Goal: Task Accomplishment & Management: Manage account settings

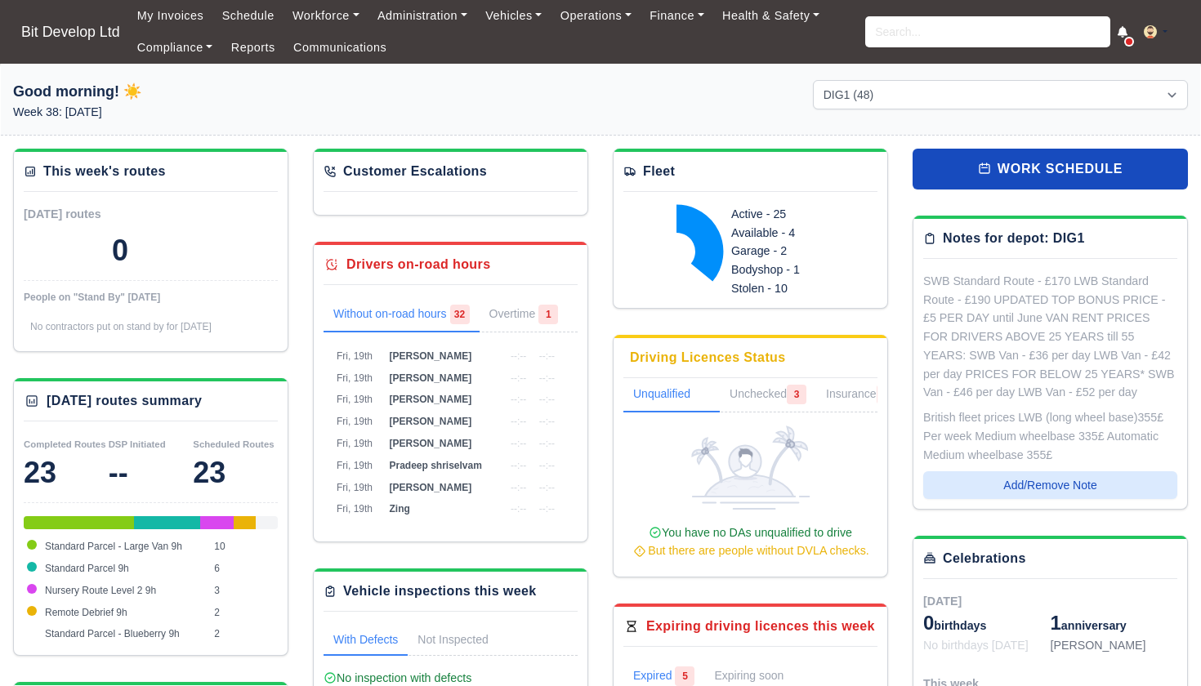
select select "2"
click at [924, 42] on input "search" at bounding box center [987, 31] width 245 height 31
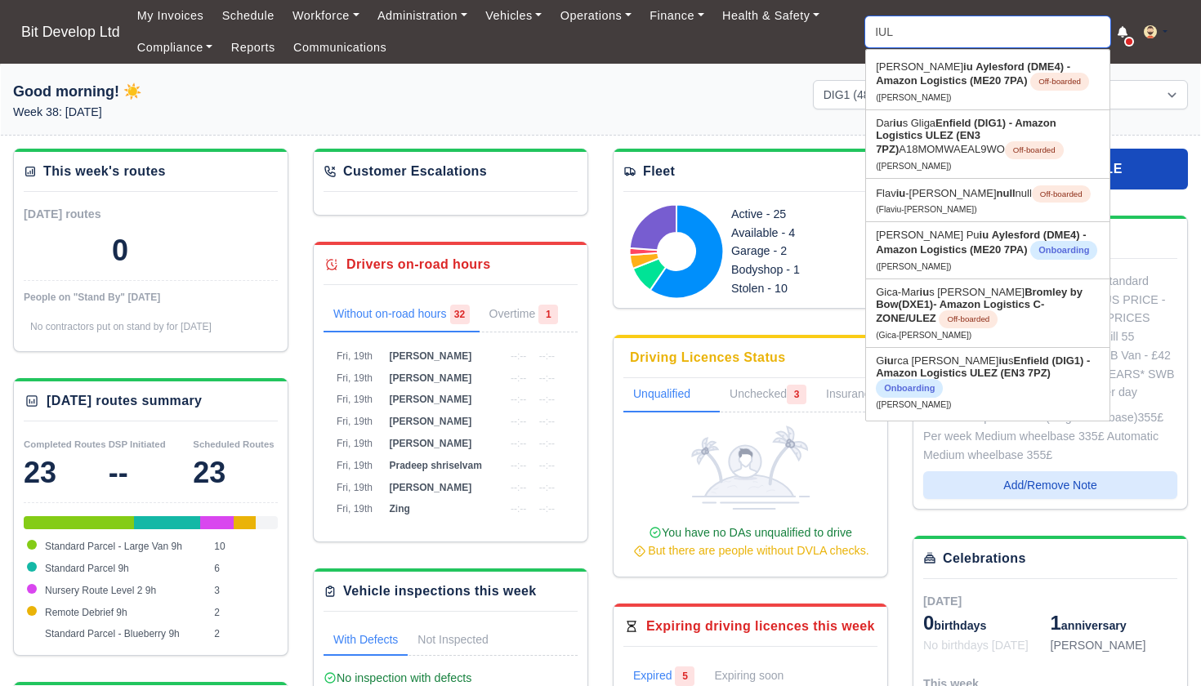
type input "IULI"
type input "IULIan Spataru"
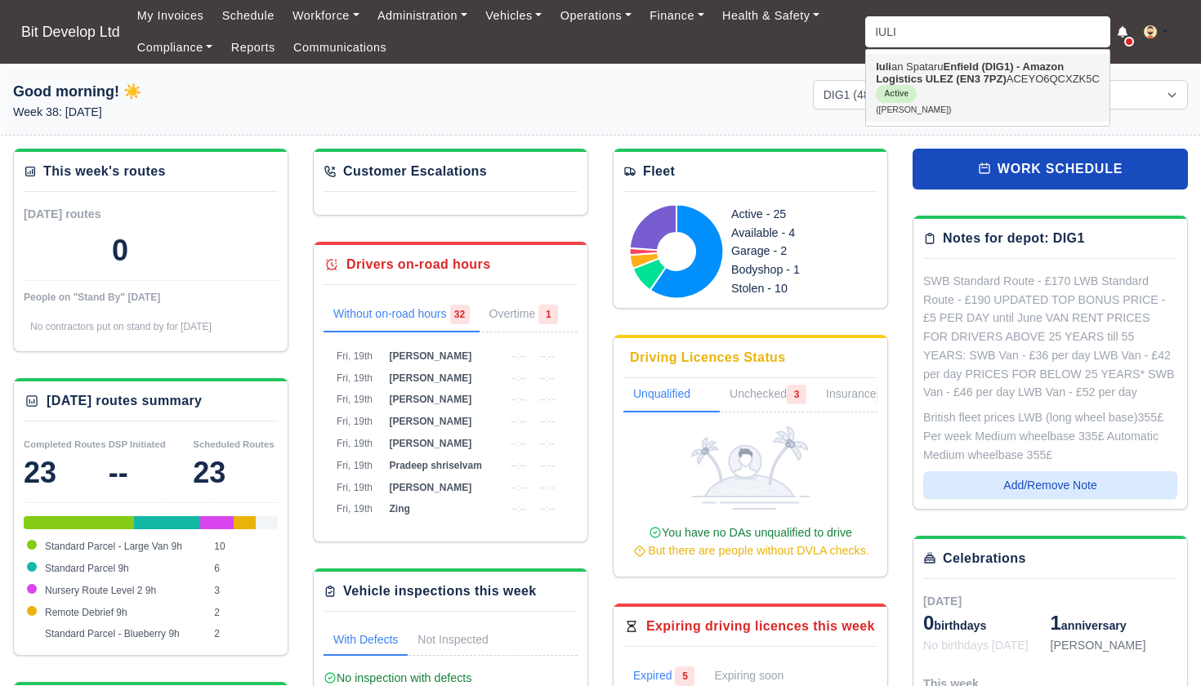
click at [943, 70] on link "Iuli an Spataru Enfield (DIG1) - Amazon Logistics ULEZ (EN3 7PZ) ACEYO6QCXZK5C …" at bounding box center [987, 88] width 243 height 68
type input "[PERSON_NAME]"
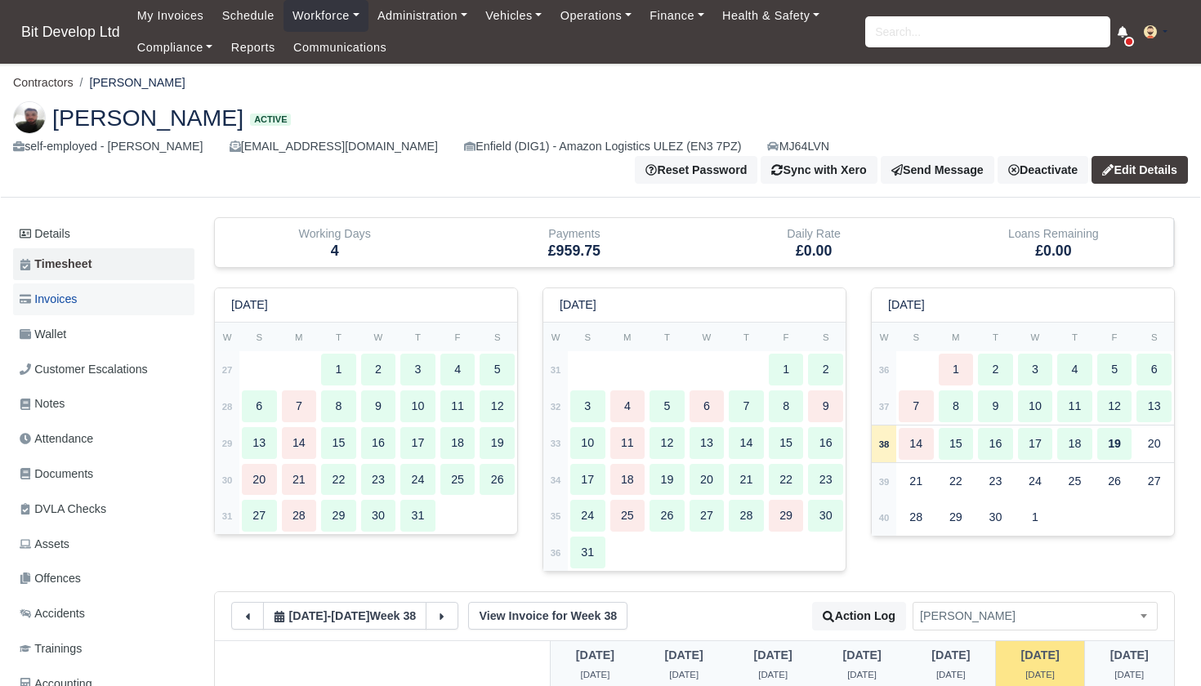
click at [52, 306] on link "Invoices" at bounding box center [103, 299] width 181 height 32
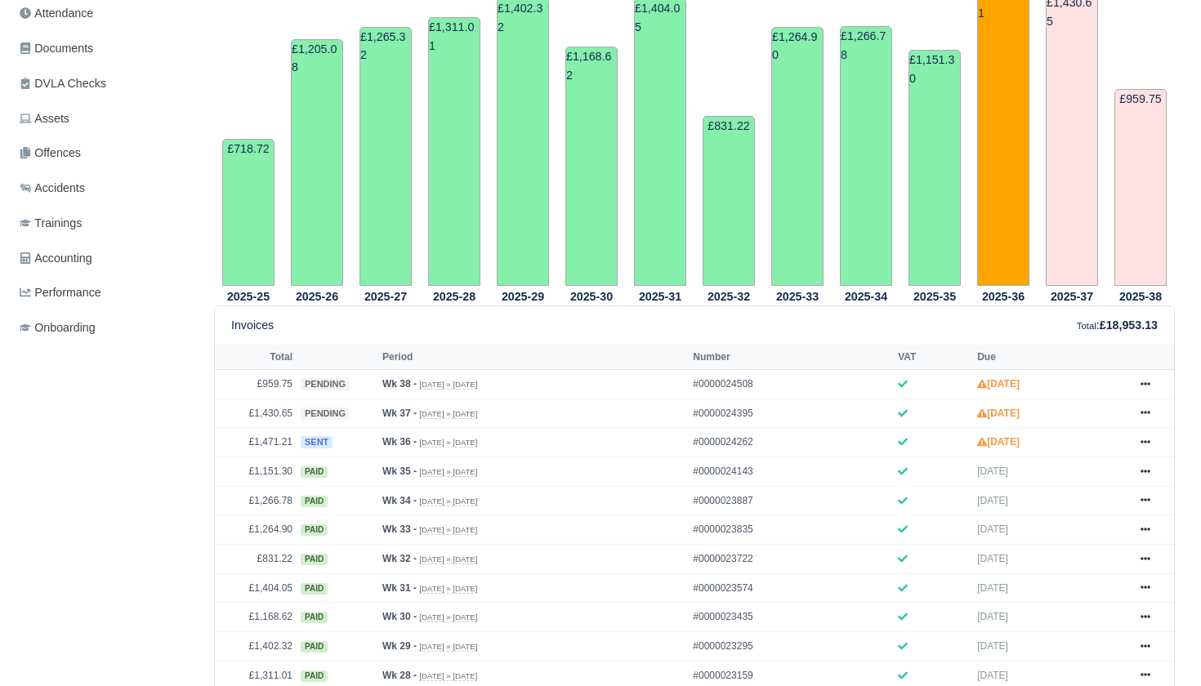
scroll to position [457, 0]
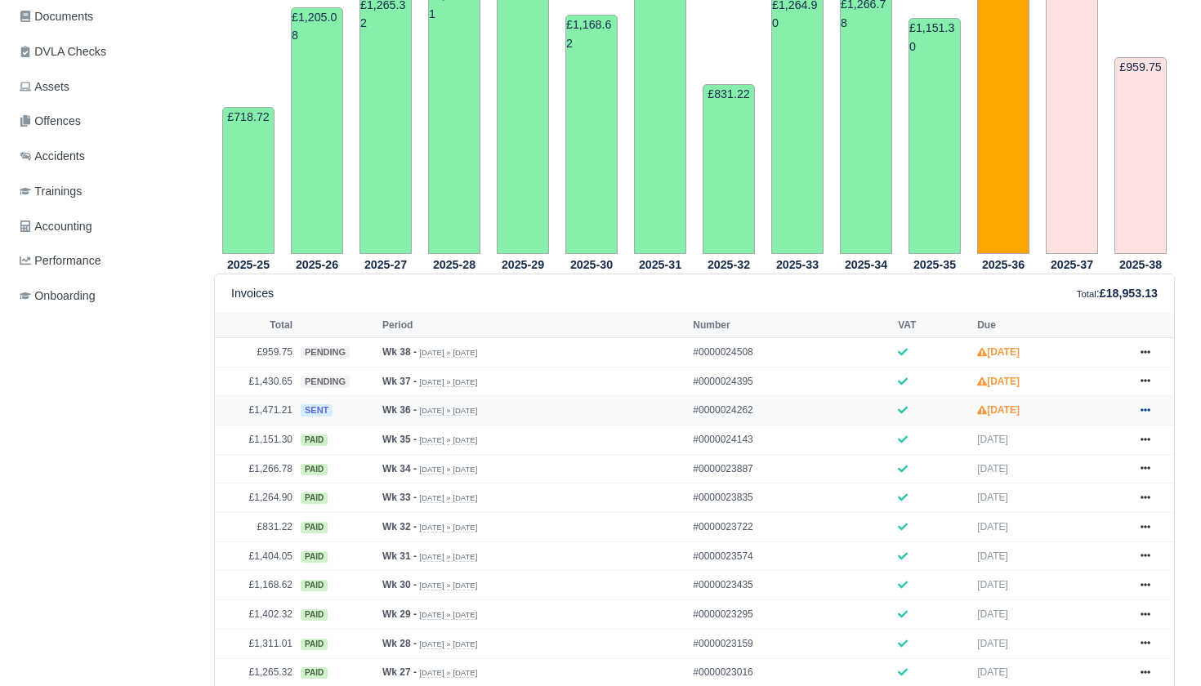
click at [1144, 415] on icon at bounding box center [1145, 410] width 10 height 10
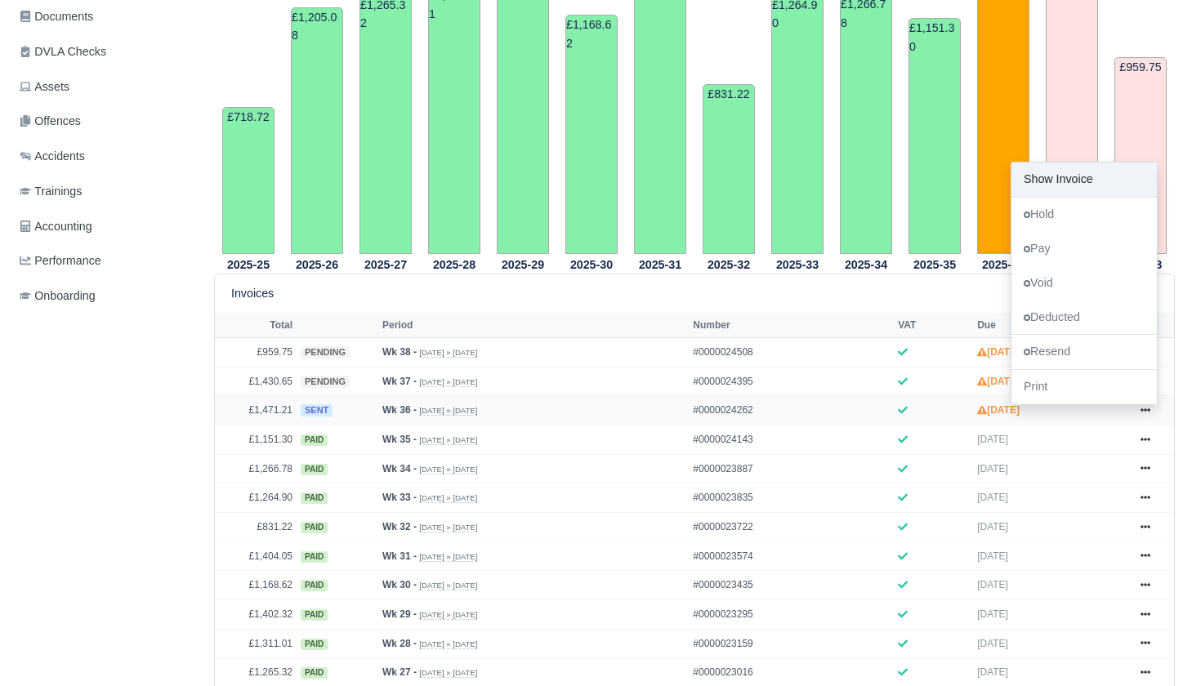
click at [1082, 197] on link "Show Invoice" at bounding box center [1083, 180] width 145 height 34
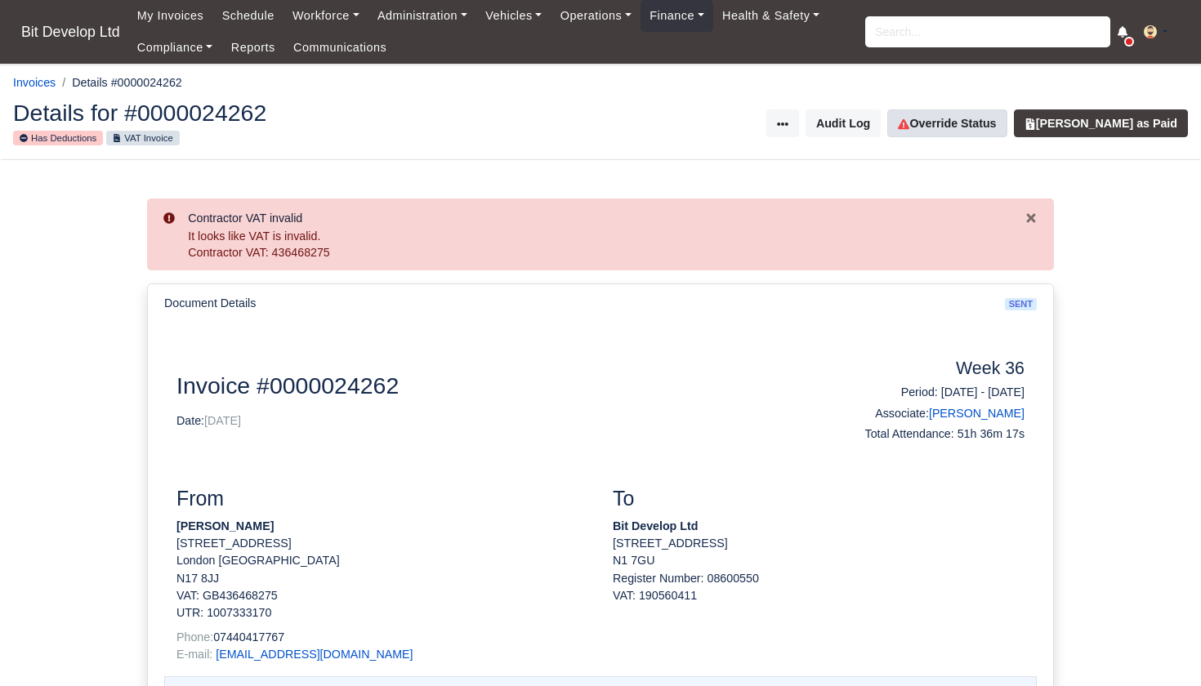
click at [979, 124] on link "Override Status" at bounding box center [946, 123] width 119 height 28
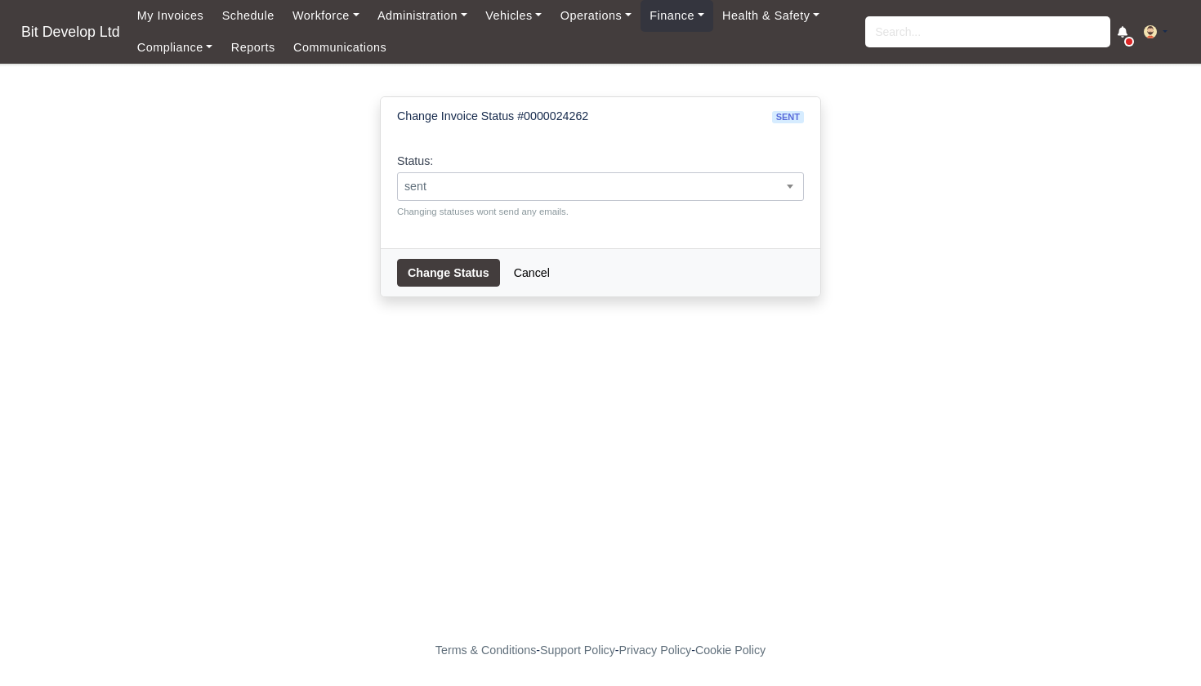
click at [650, 188] on span "sent" at bounding box center [600, 186] width 405 height 20
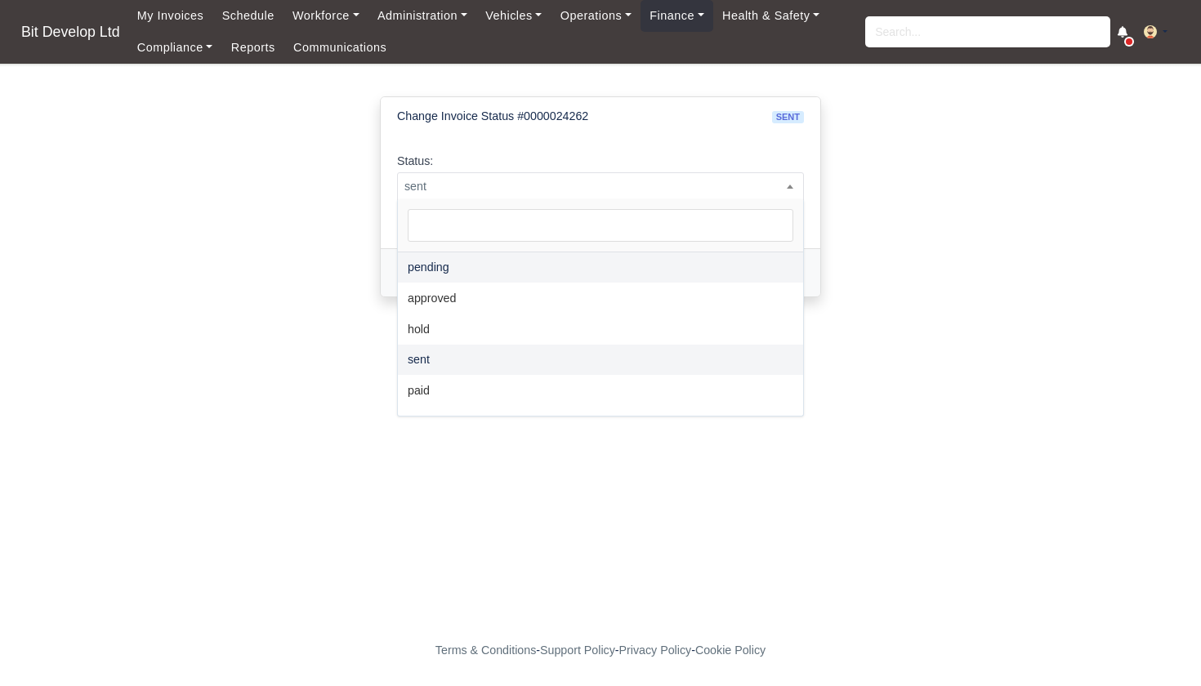
select select "pending"
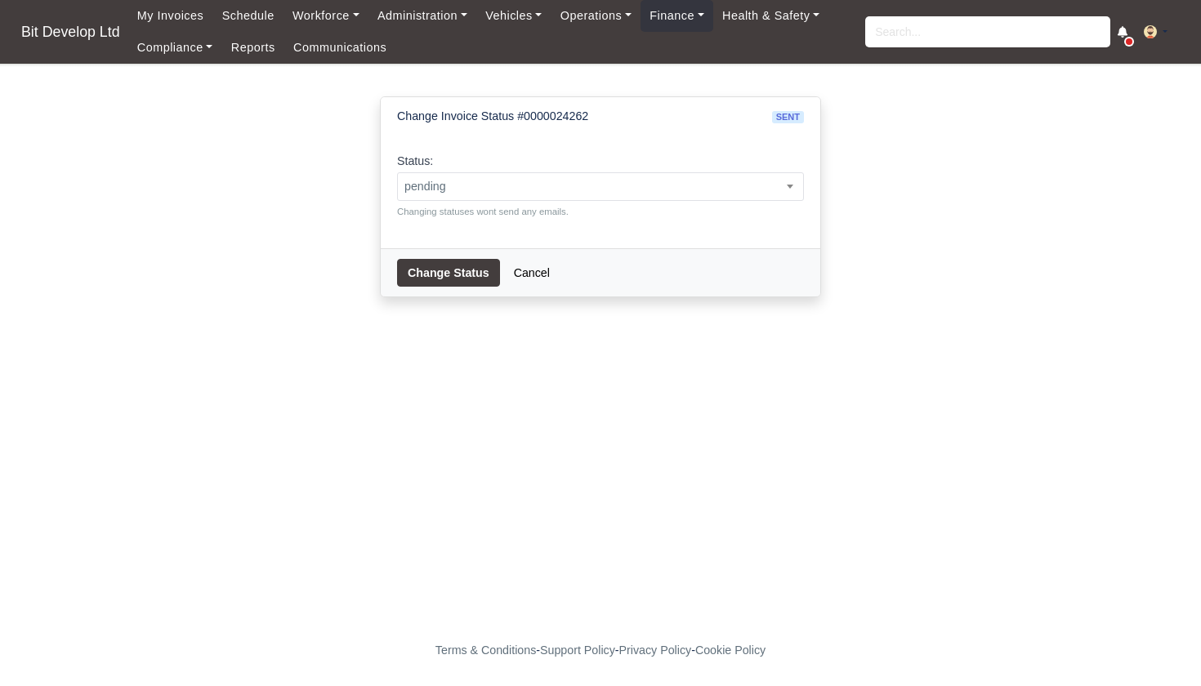
click at [456, 277] on button "Change Status" at bounding box center [448, 273] width 103 height 28
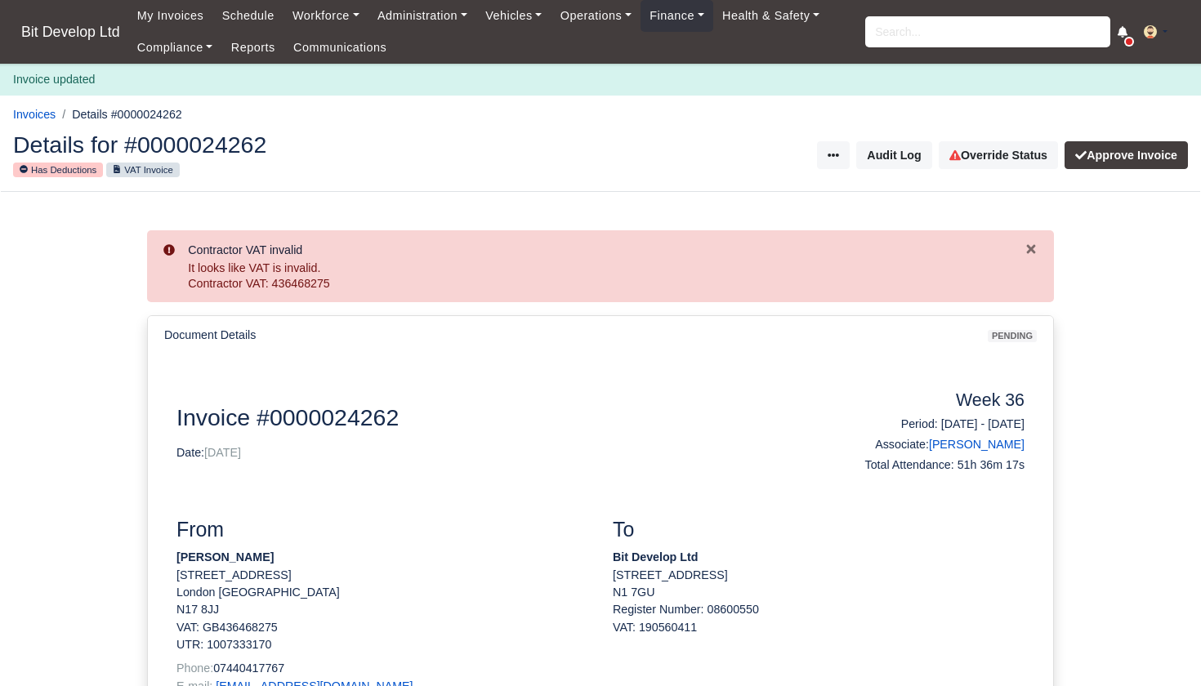
click at [979, 45] on input "search" at bounding box center [987, 31] width 245 height 31
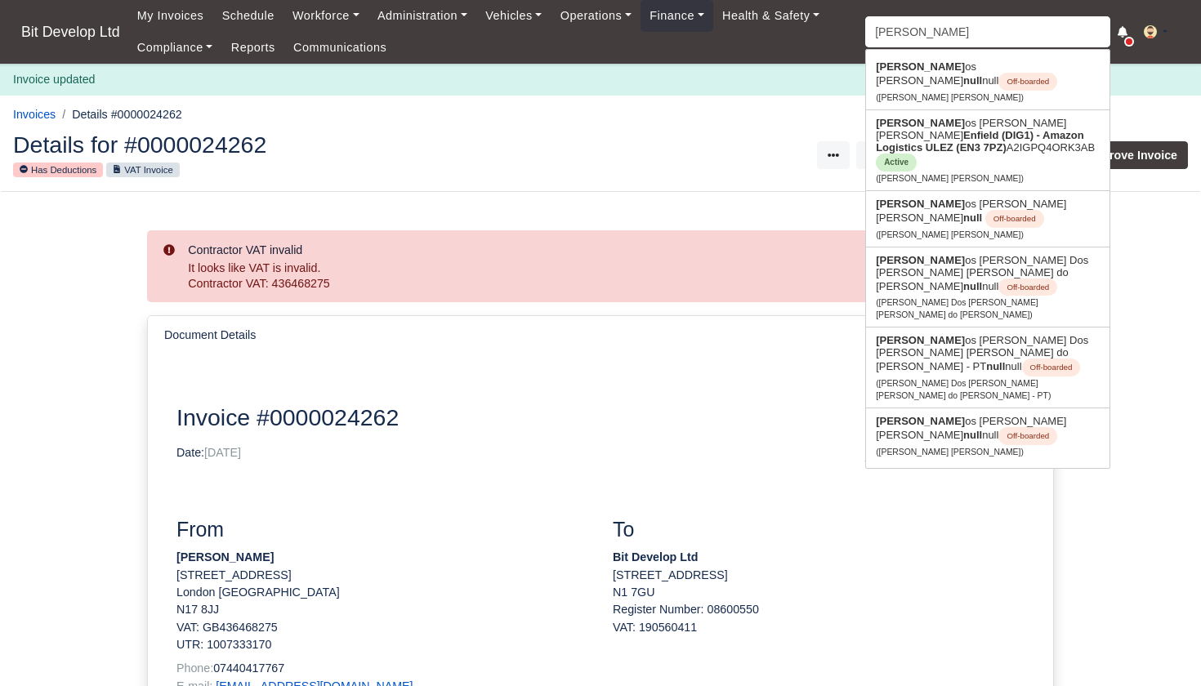
type input "CARLOS"
type input "CARLOS Andres Velez Henao"
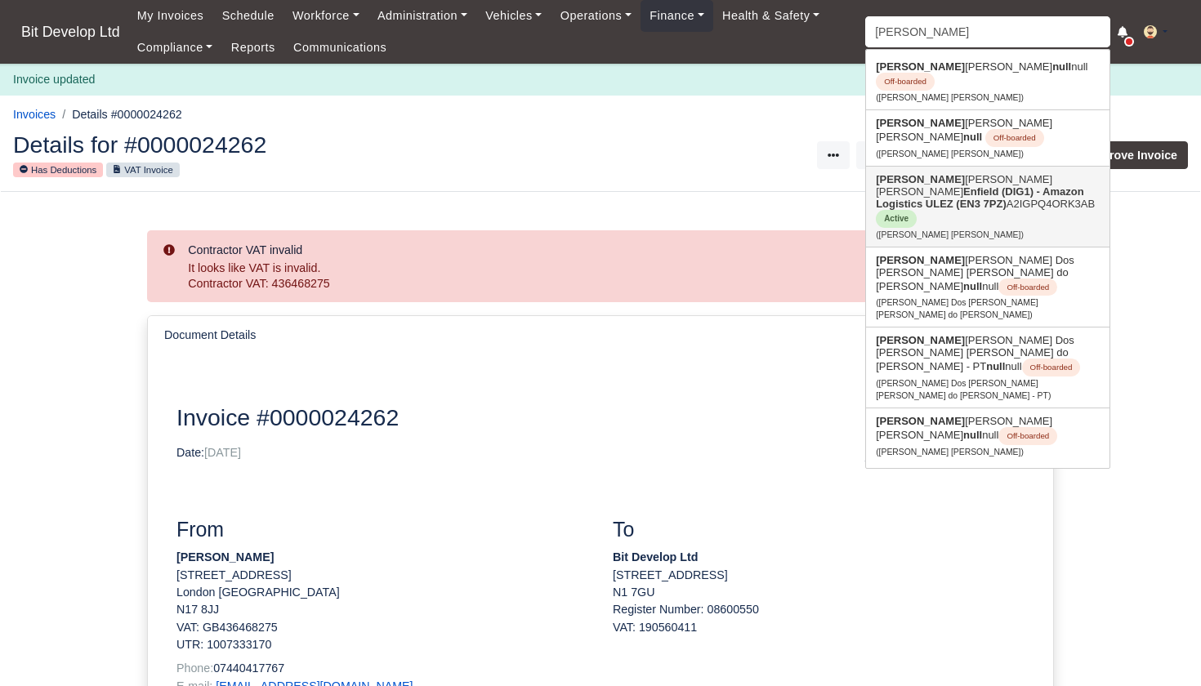
click at [939, 190] on strong "Enfield (DIG1) - Amazon Logistics ULEZ (EN3 7PZ)" at bounding box center [980, 197] width 208 height 25
type input "[PERSON_NAME] [PERSON_NAME]"
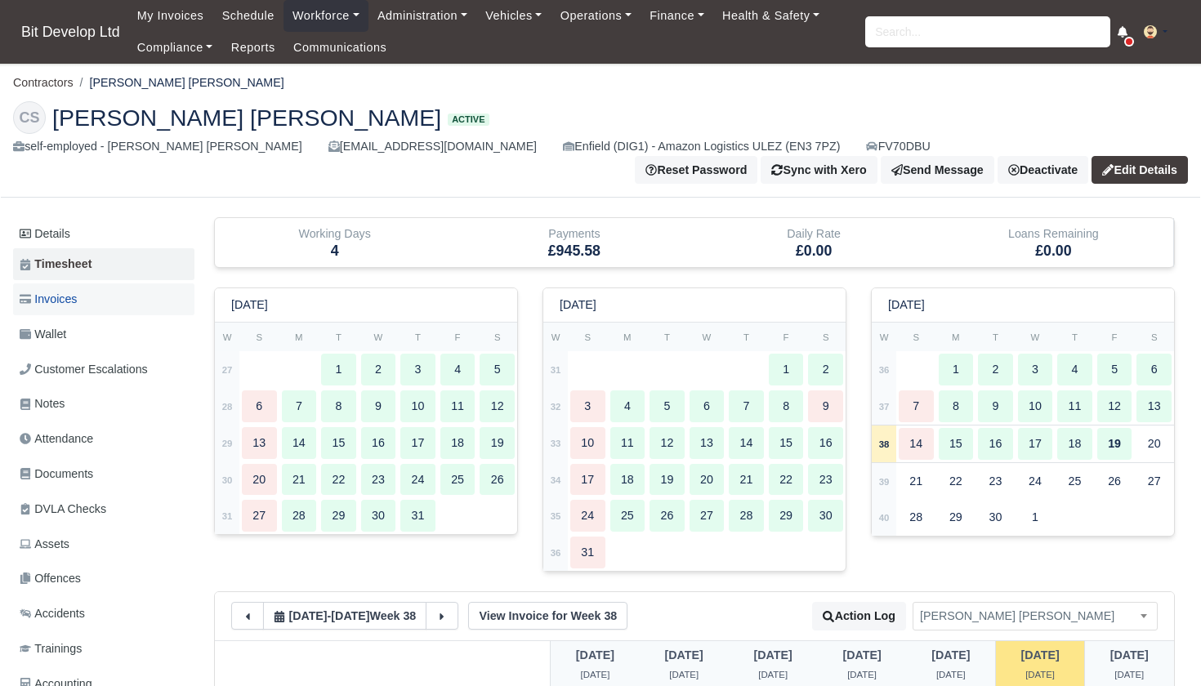
click at [130, 291] on link "Invoices" at bounding box center [103, 299] width 181 height 32
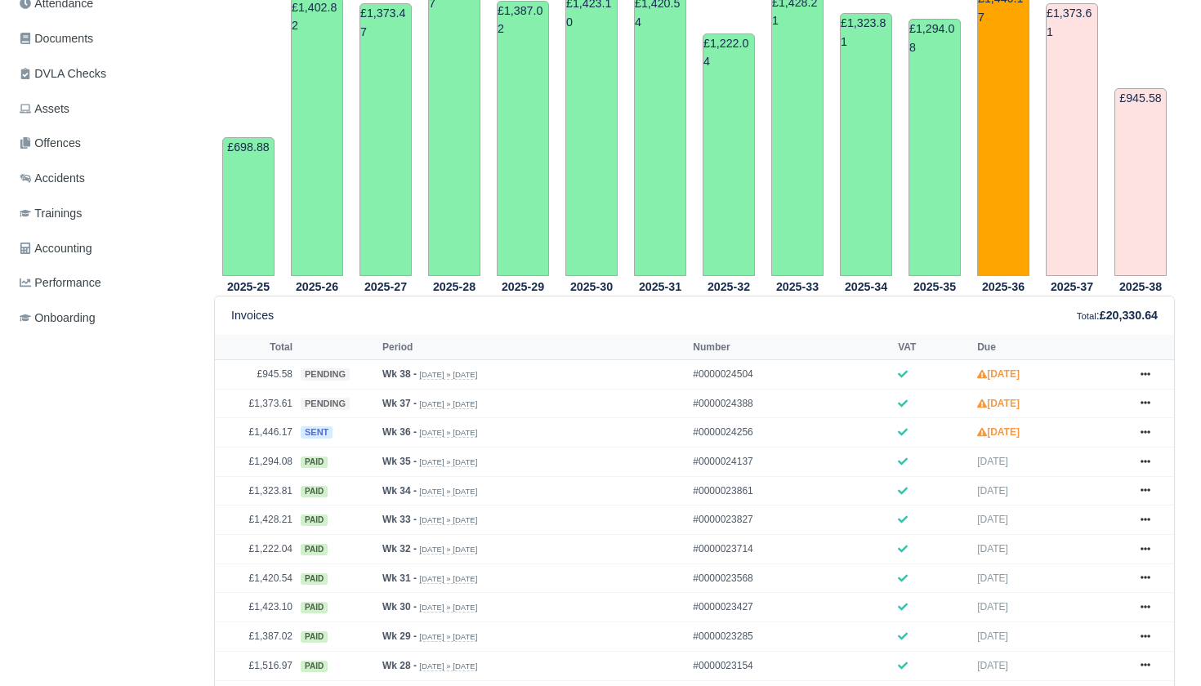
scroll to position [439, 0]
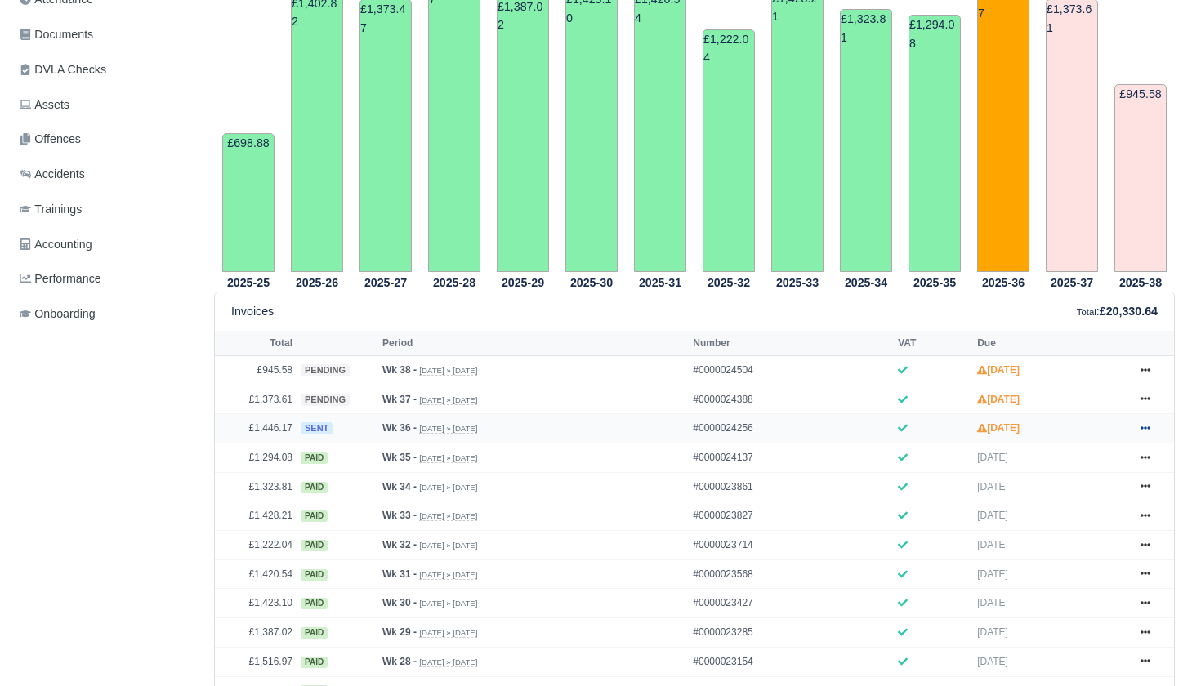
click at [1148, 430] on icon at bounding box center [1145, 427] width 10 height 3
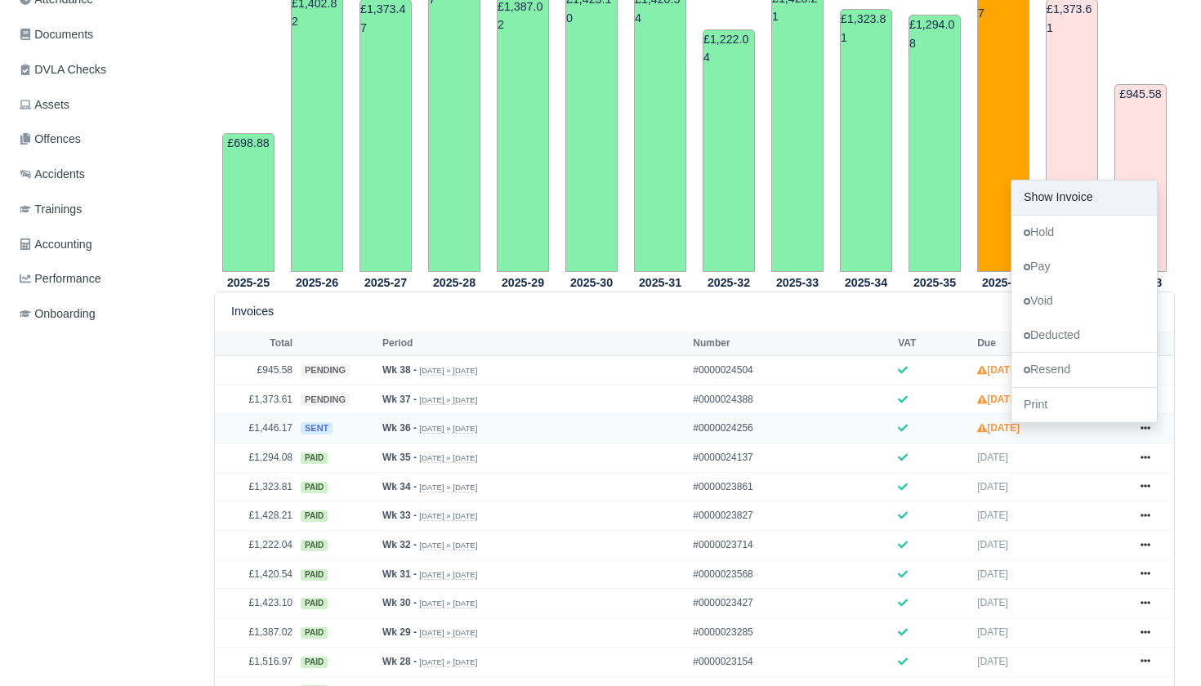
click at [1054, 215] on link "Show Invoice" at bounding box center [1083, 198] width 145 height 34
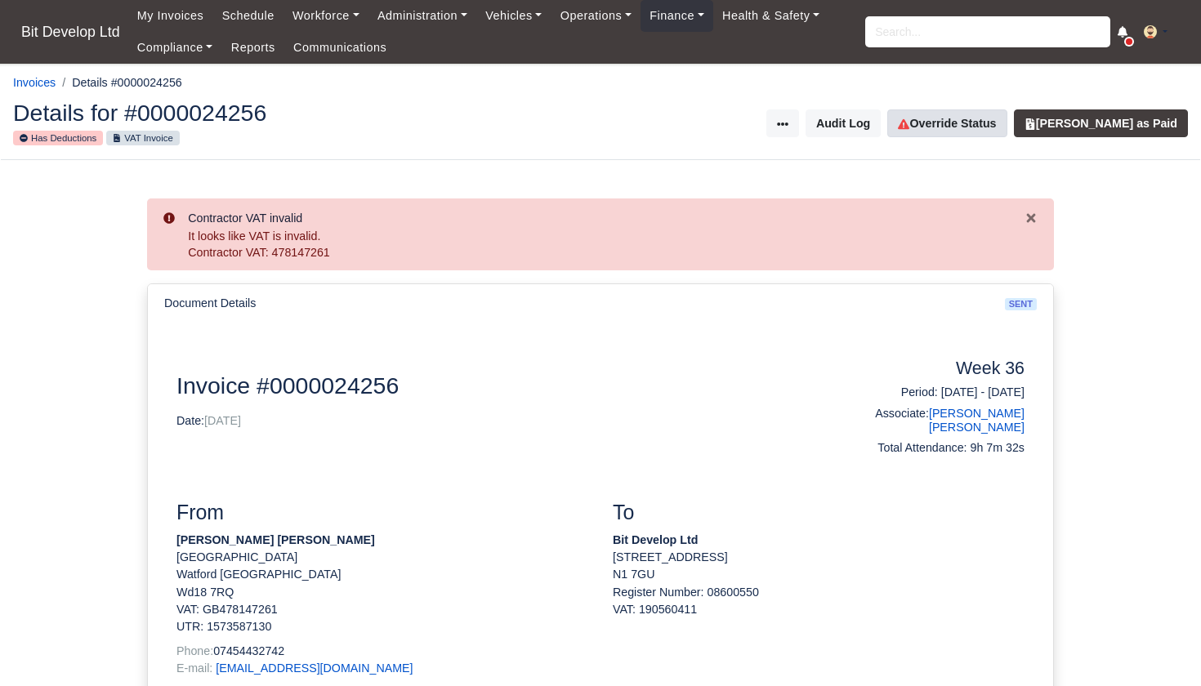
click at [948, 123] on link "Override Status" at bounding box center [946, 123] width 119 height 28
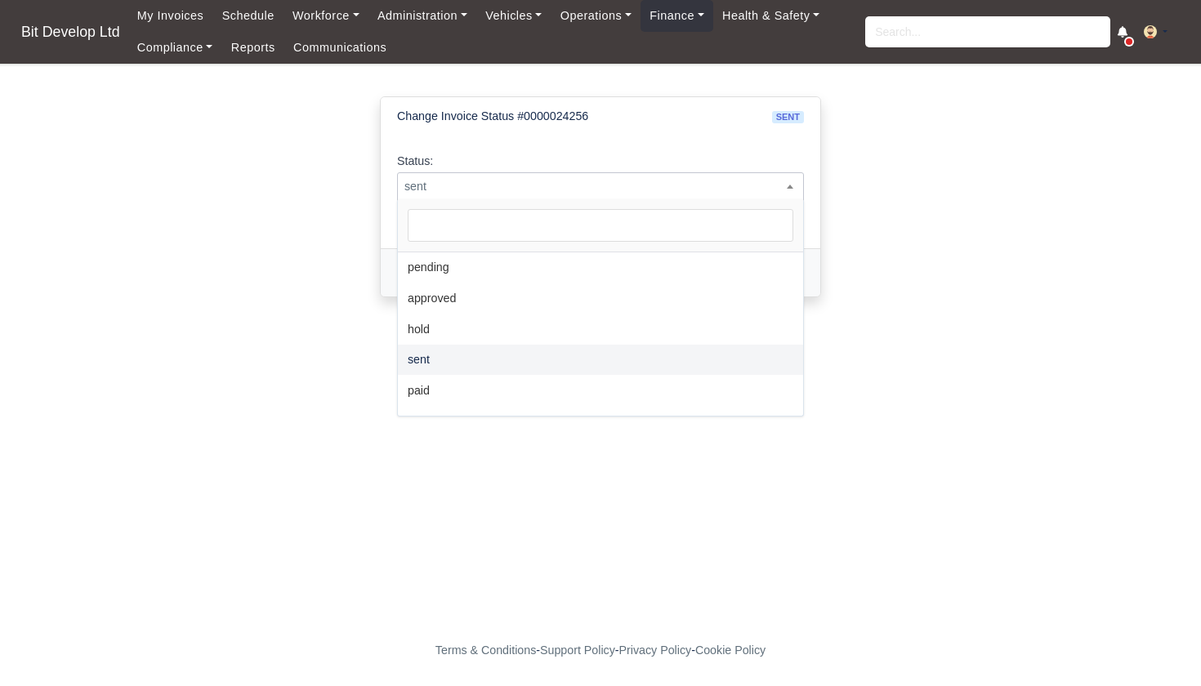
click at [647, 185] on span "sent" at bounding box center [600, 186] width 405 height 20
select select "pending"
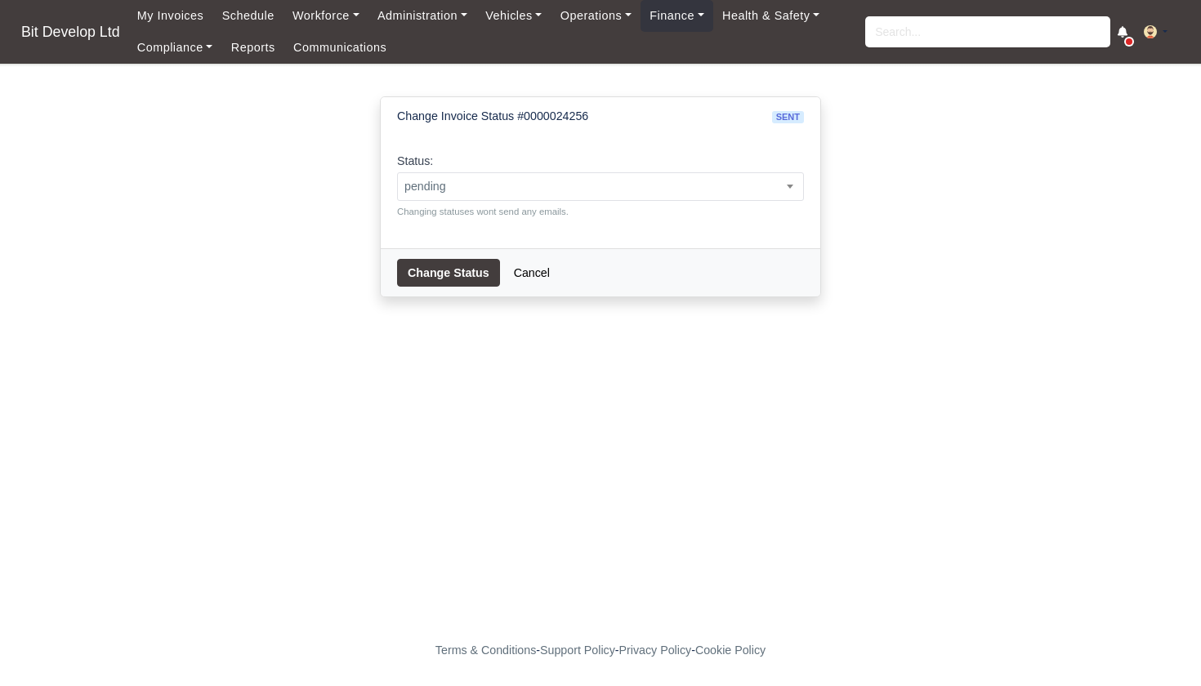
click at [435, 271] on button "Change Status" at bounding box center [448, 273] width 103 height 28
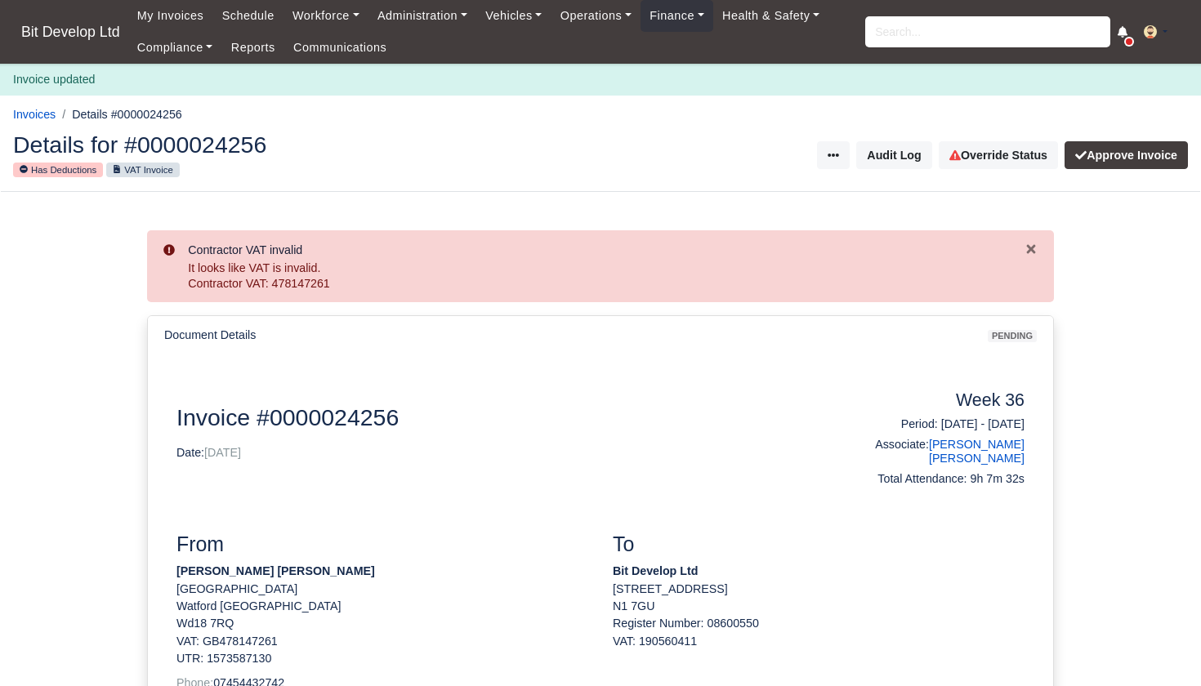
click at [1055, 79] on div "Invoice updated" at bounding box center [600, 80] width 1201 height 32
click at [713, 22] on link "Finance" at bounding box center [676, 16] width 73 height 32
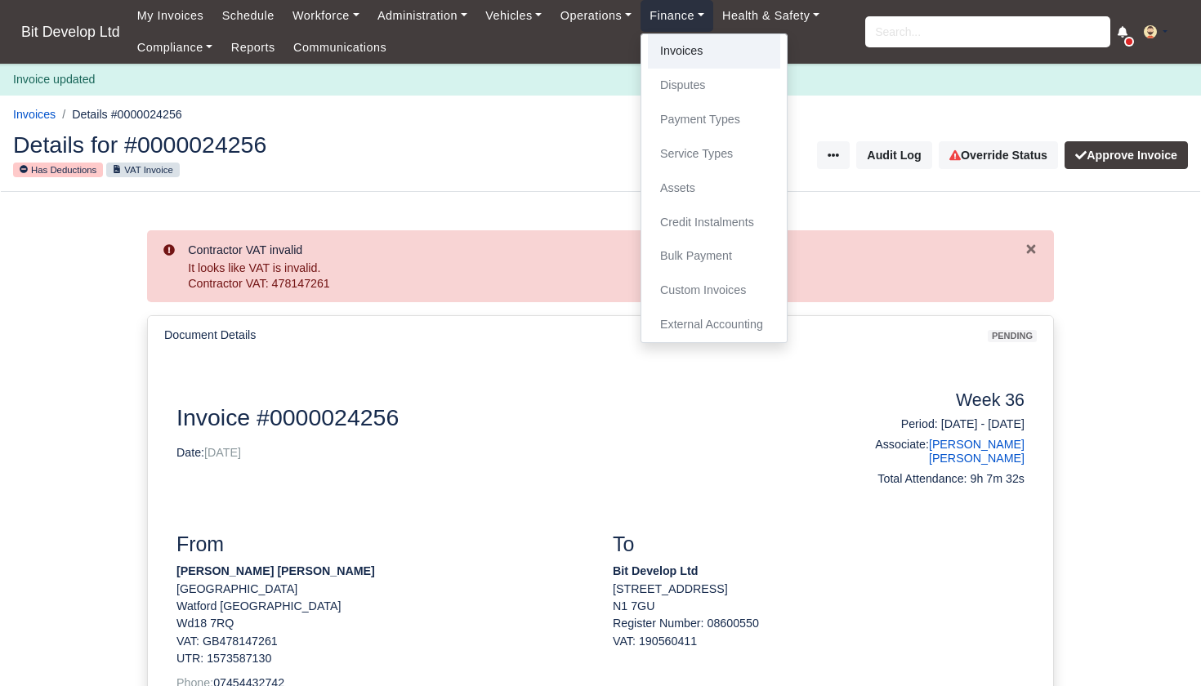
click at [702, 46] on link "Invoices" at bounding box center [714, 51] width 132 height 34
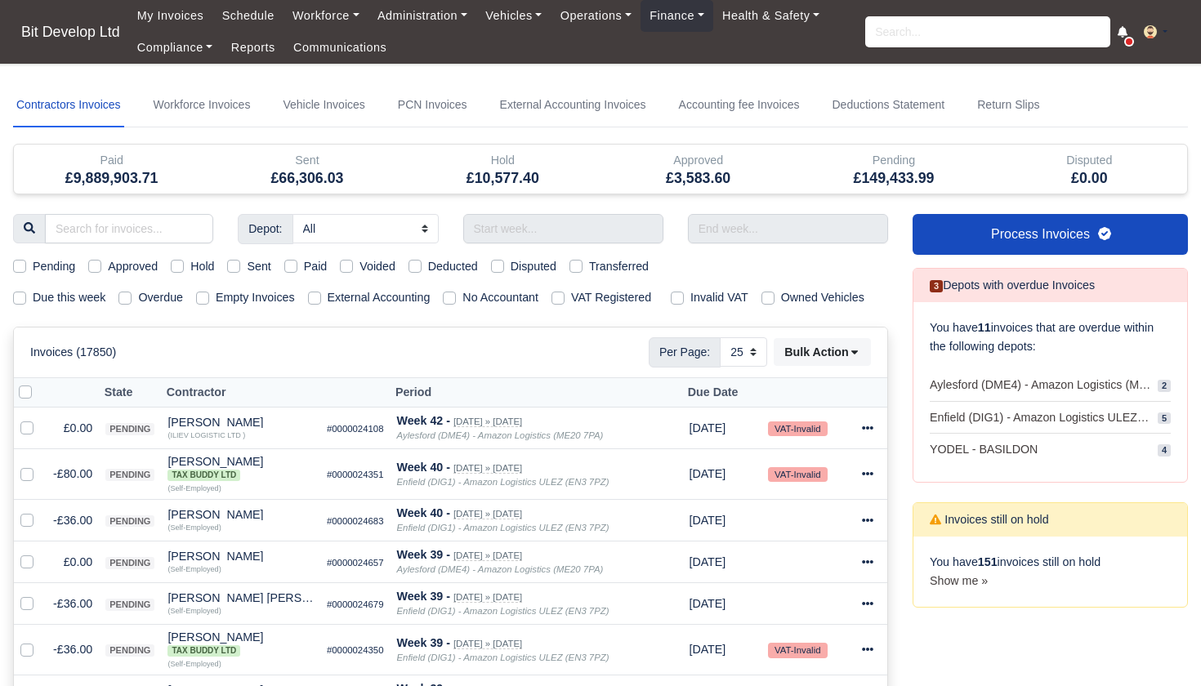
select select "25"
click at [33, 292] on label "Due this week" at bounding box center [69, 297] width 73 height 19
click at [25, 292] on input "Due this week" at bounding box center [19, 294] width 13 height 13
checkbox input "true"
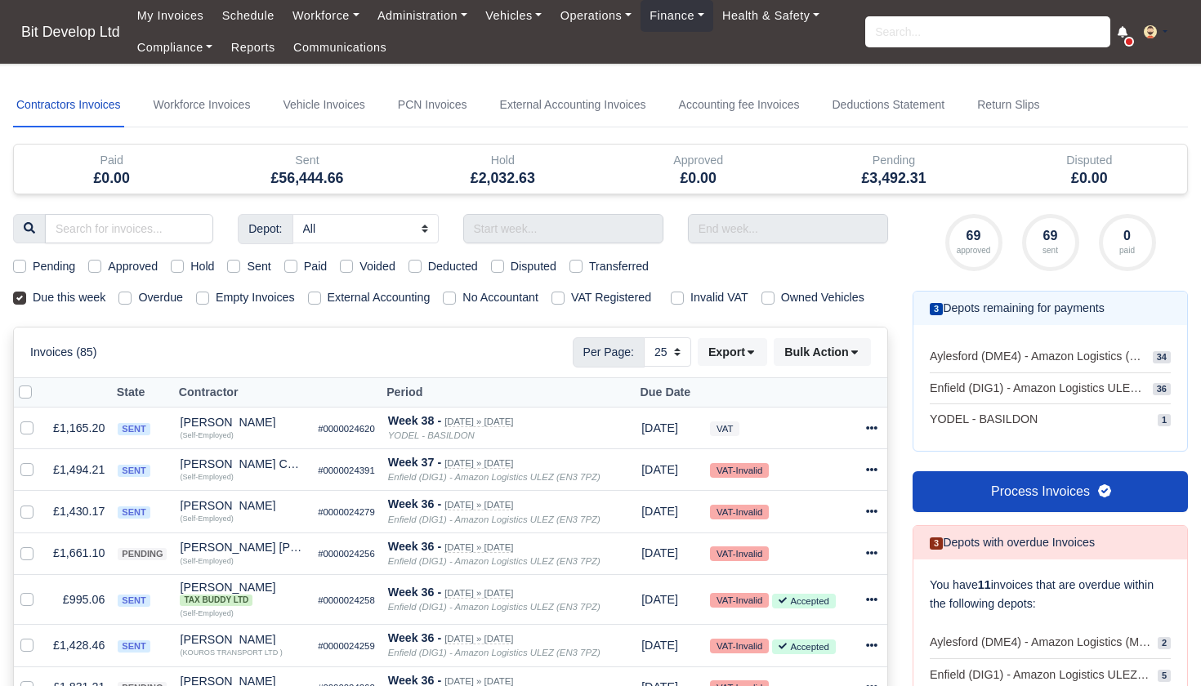
click at [33, 264] on label "Pending" at bounding box center [54, 266] width 42 height 19
click at [16, 264] on input "Pending" at bounding box center [19, 263] width 13 height 13
checkbox input "true"
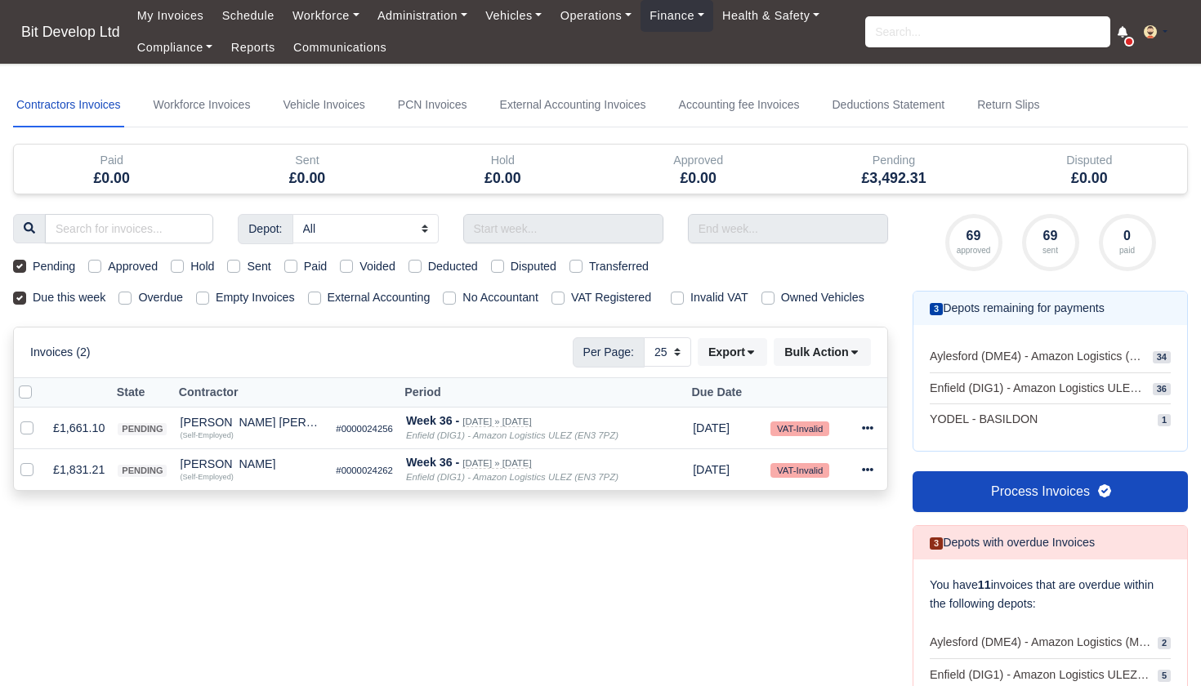
click at [17, 401] on th at bounding box center [30, 392] width 33 height 30
click at [38, 383] on label at bounding box center [38, 383] width 0 height 0
click at [30, 396] on input "checkbox" at bounding box center [25, 389] width 13 height 13
checkbox input "true"
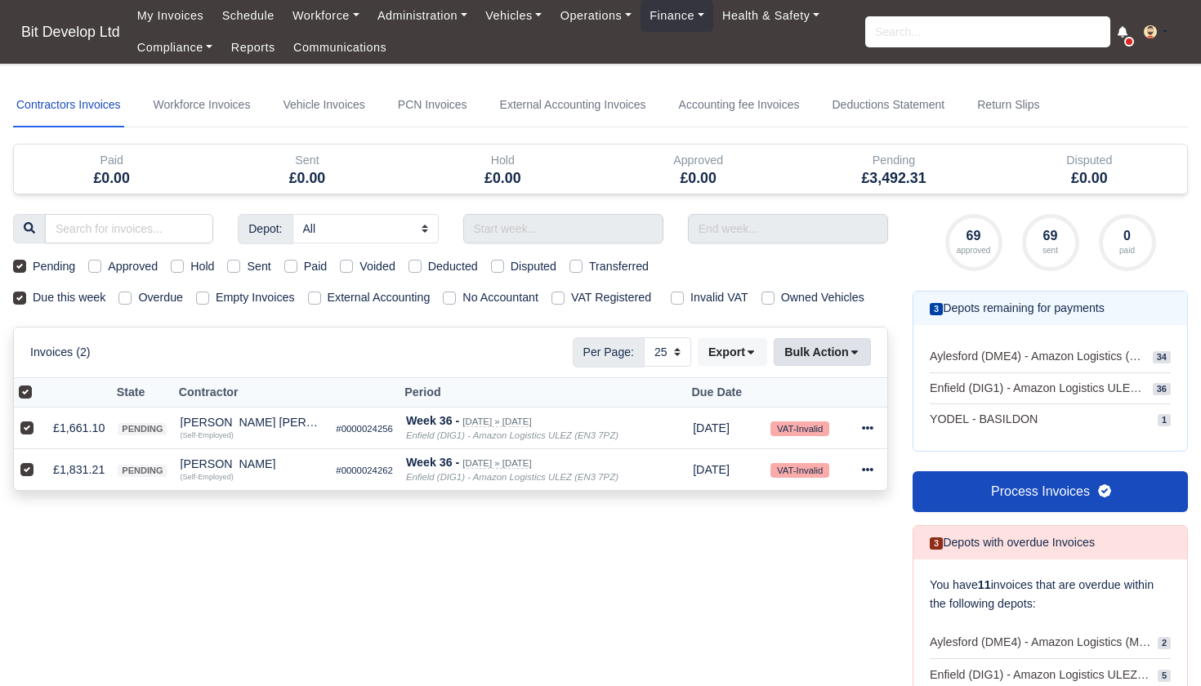
click at [841, 366] on button "Bulk Action" at bounding box center [822, 352] width 97 height 28
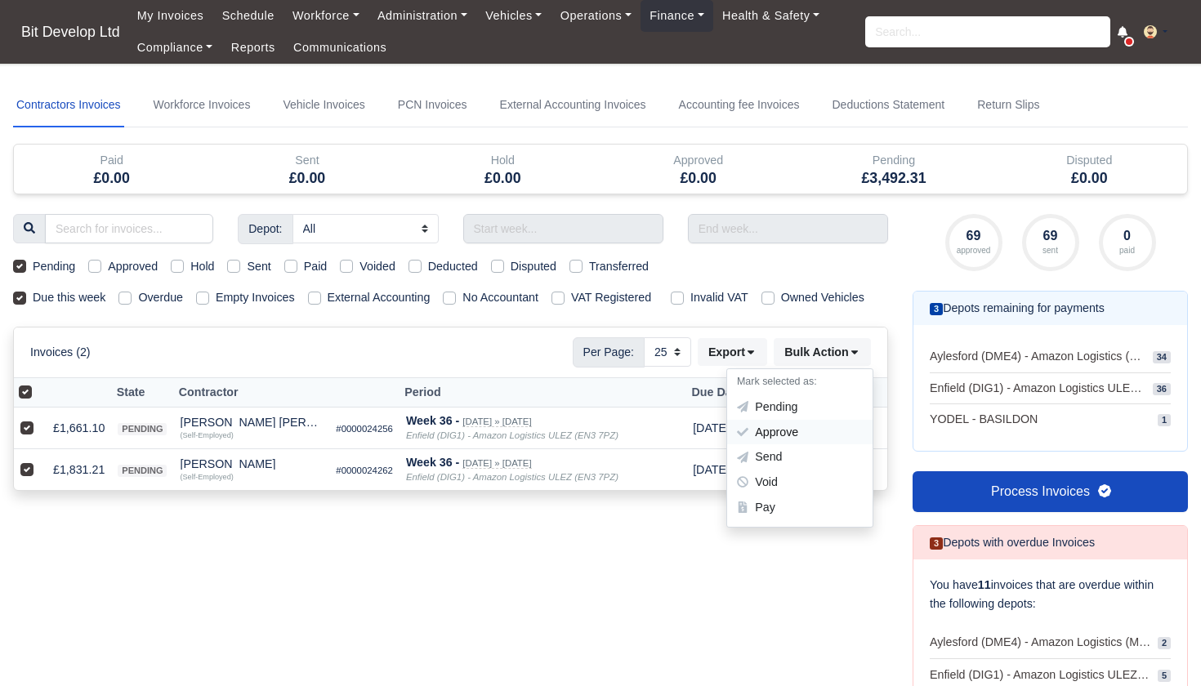
click at [778, 445] on div "Approve" at bounding box center [799, 432] width 145 height 25
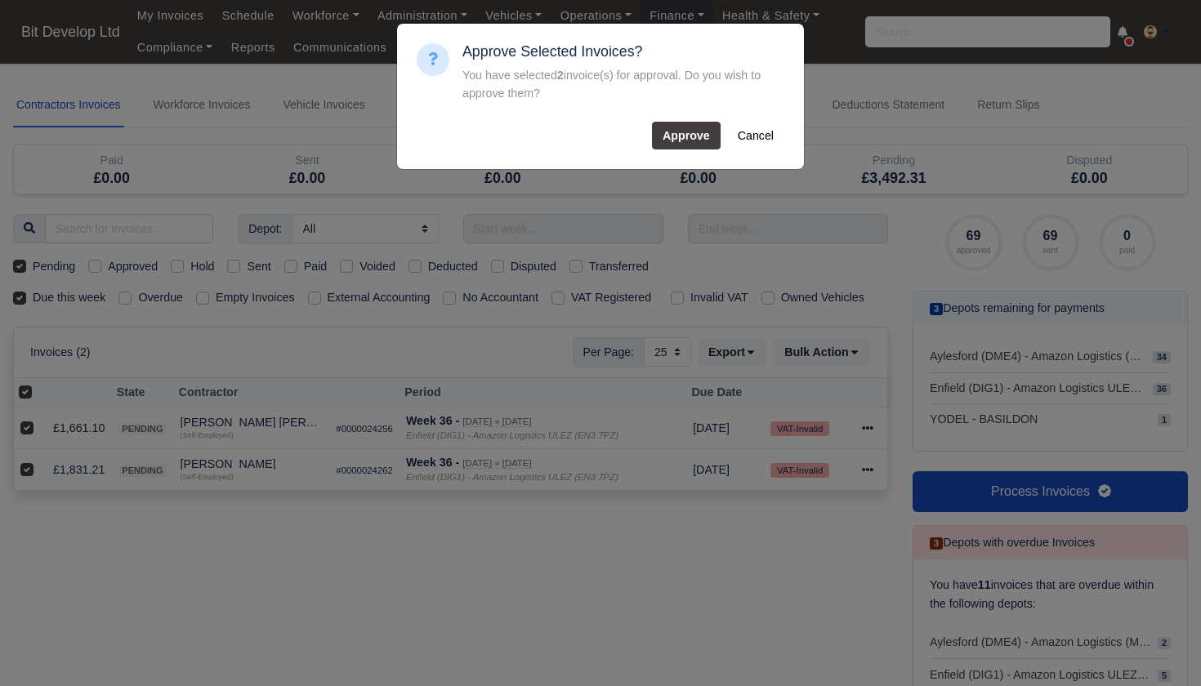
click at [687, 128] on button "Approve" at bounding box center [686, 136] width 69 height 28
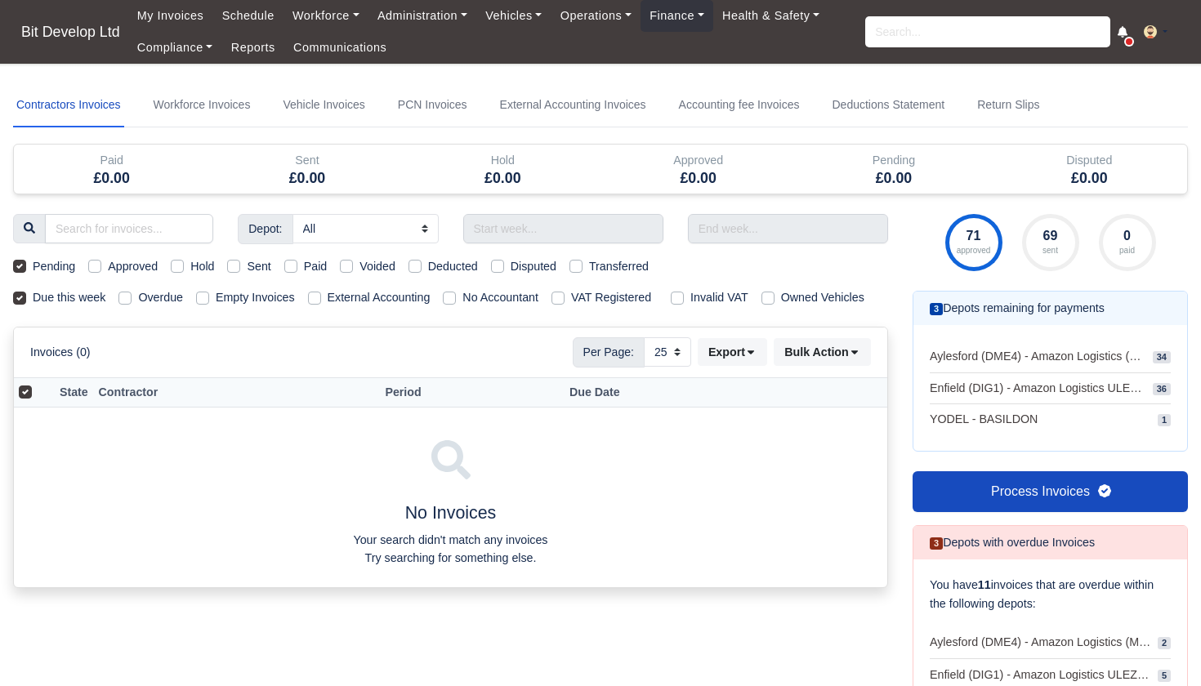
click at [95, 257] on div "Approved" at bounding box center [122, 266] width 69 height 19
click at [33, 265] on label "Pending" at bounding box center [54, 266] width 42 height 19
click at [25, 265] on input "Pending" at bounding box center [19, 263] width 13 height 13
checkbox input "false"
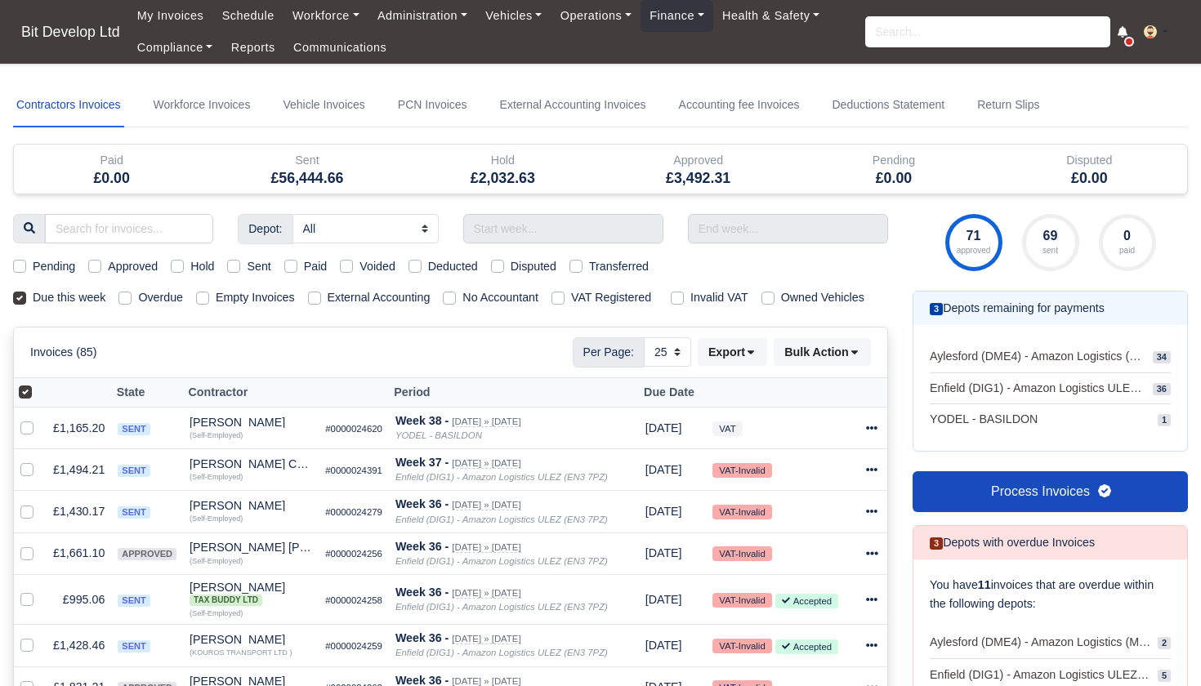
click at [108, 270] on label "Approved" at bounding box center [133, 266] width 50 height 19
click at [95, 270] on input "Approved" at bounding box center [94, 263] width 13 height 13
checkbox input "true"
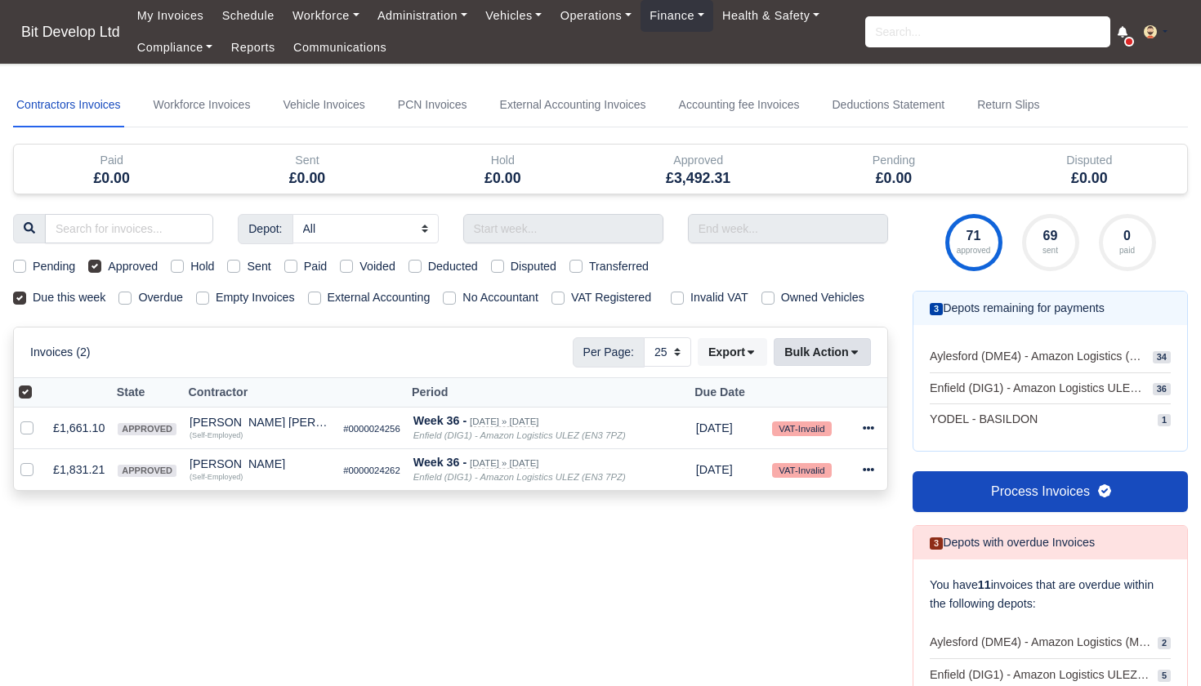
click at [825, 361] on button "Bulk Action" at bounding box center [822, 352] width 97 height 28
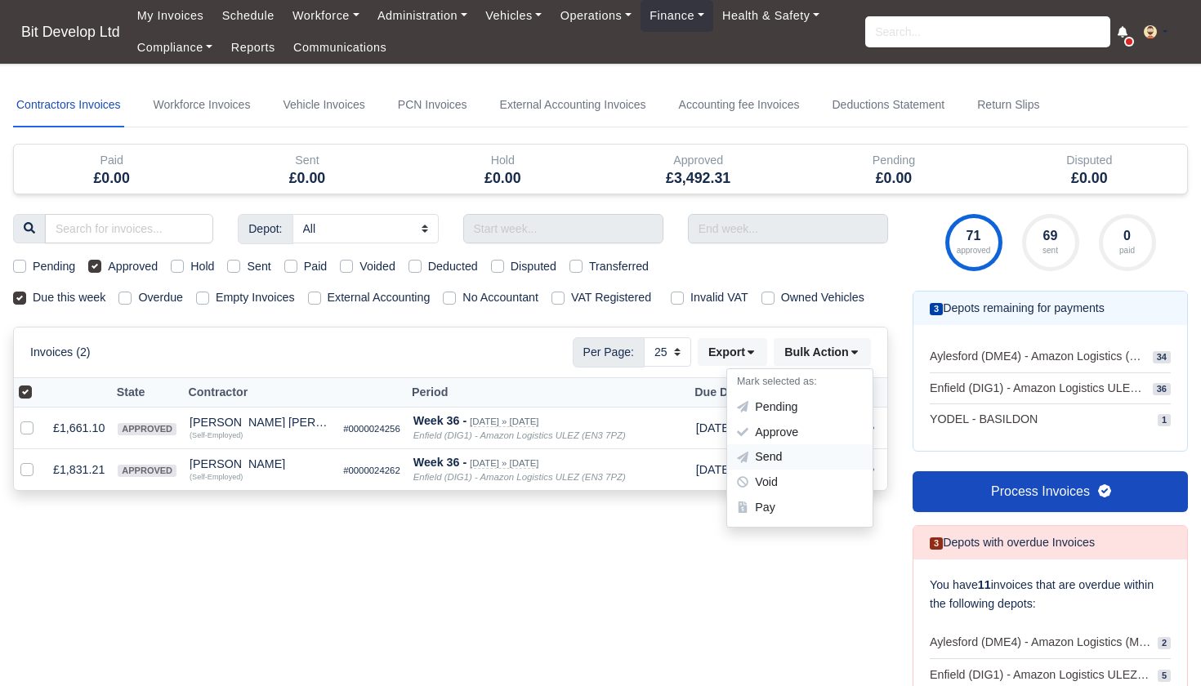
click at [793, 469] on div "Send" at bounding box center [799, 457] width 145 height 25
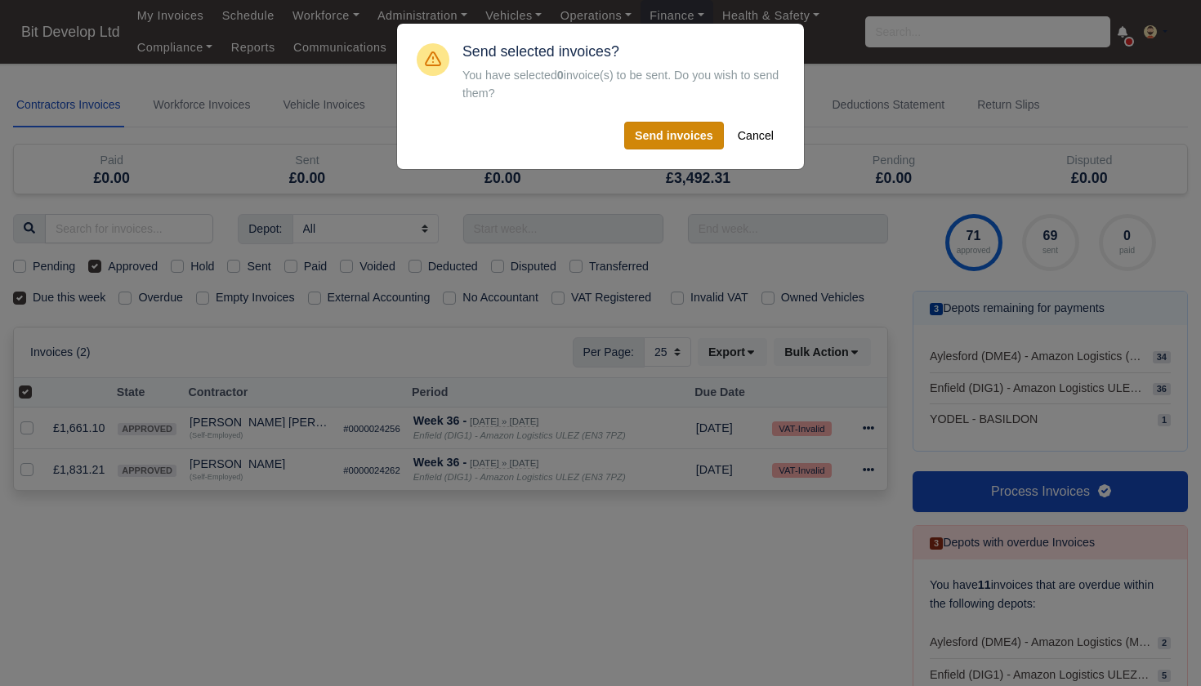
click at [681, 132] on button "Send invoices" at bounding box center [674, 136] width 100 height 28
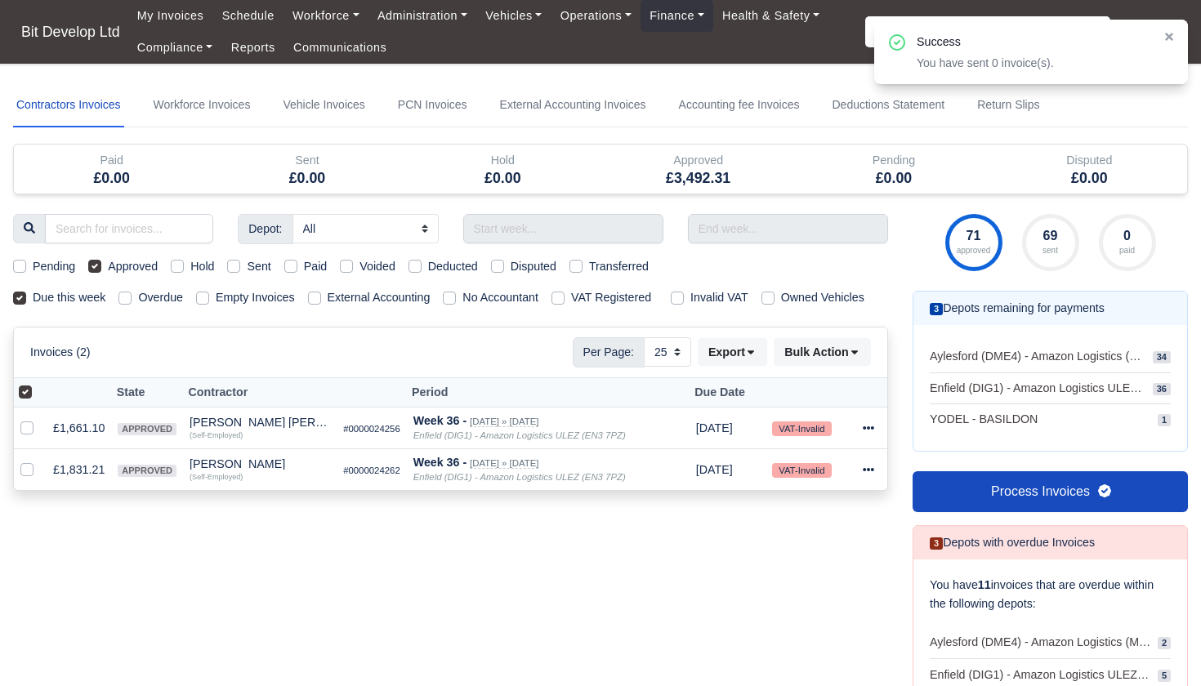
click at [18, 408] on th at bounding box center [30, 392] width 33 height 30
click at [38, 383] on label at bounding box center [38, 383] width 0 height 0
click at [25, 396] on input "checkbox" at bounding box center [25, 389] width 13 height 13
checkbox input "false"
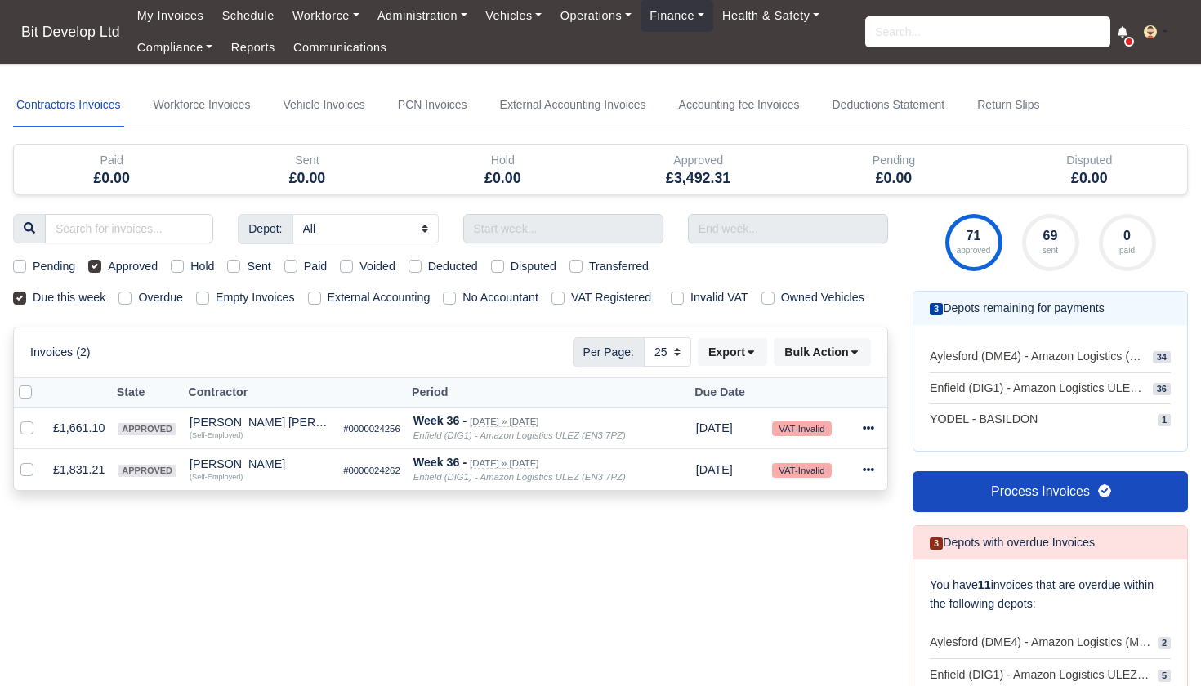
click at [38, 383] on label at bounding box center [38, 383] width 0 height 0
click at [27, 396] on input "checkbox" at bounding box center [25, 389] width 13 height 13
checkbox input "true"
click at [800, 366] on button "Bulk Action" at bounding box center [822, 352] width 97 height 28
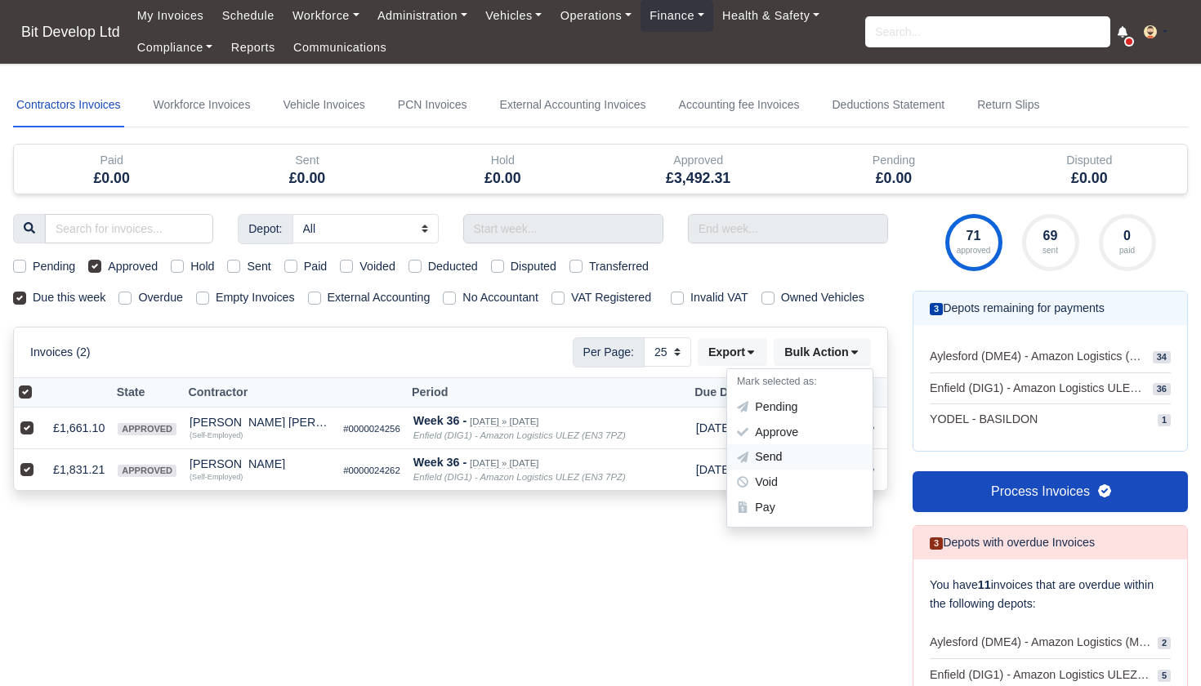
click at [769, 470] on div "Send" at bounding box center [799, 457] width 145 height 25
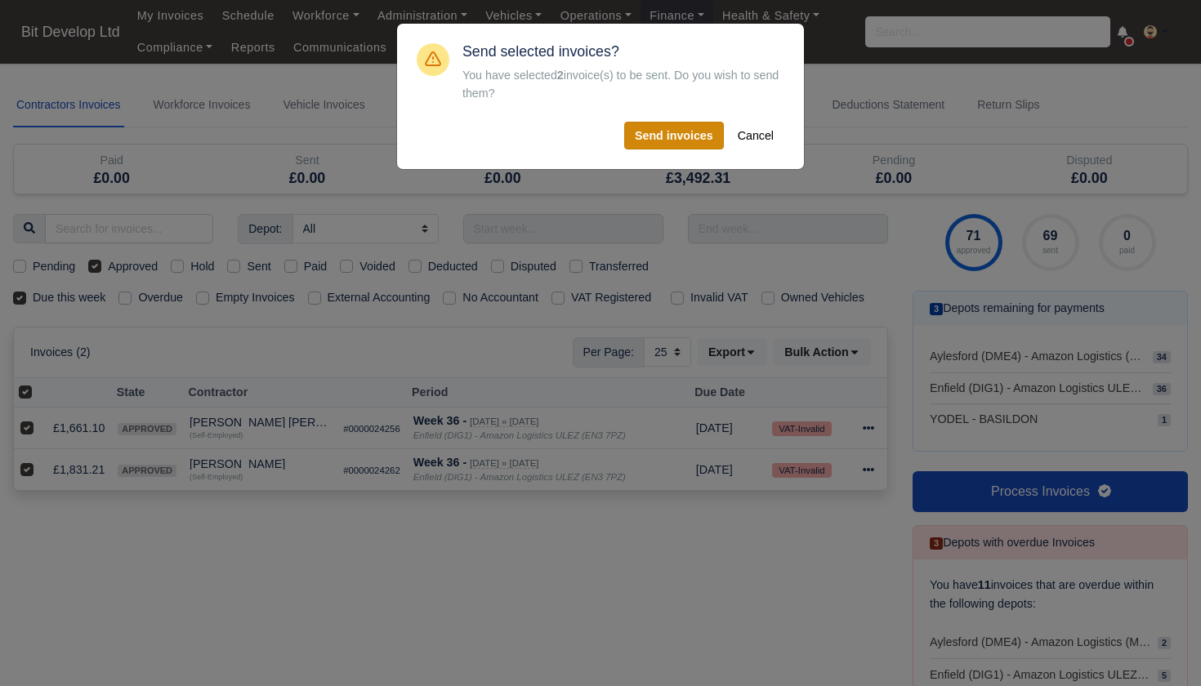
click at [679, 128] on button "Send invoices" at bounding box center [674, 136] width 100 height 28
